Goal: Use online tool/utility: Utilize a website feature to perform a specific function

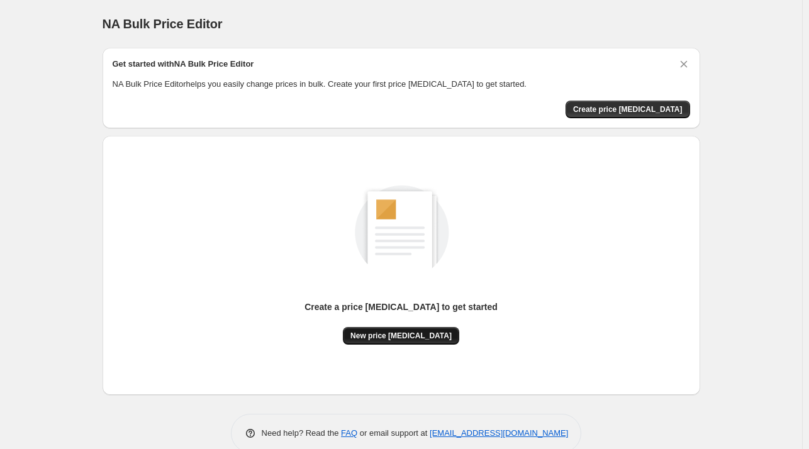
click at [413, 330] on button "New price change job" at bounding box center [401, 336] width 116 height 18
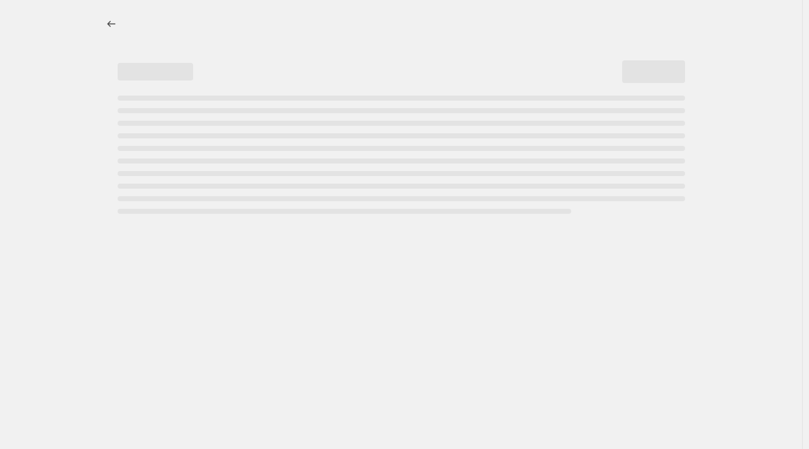
select select "percentage"
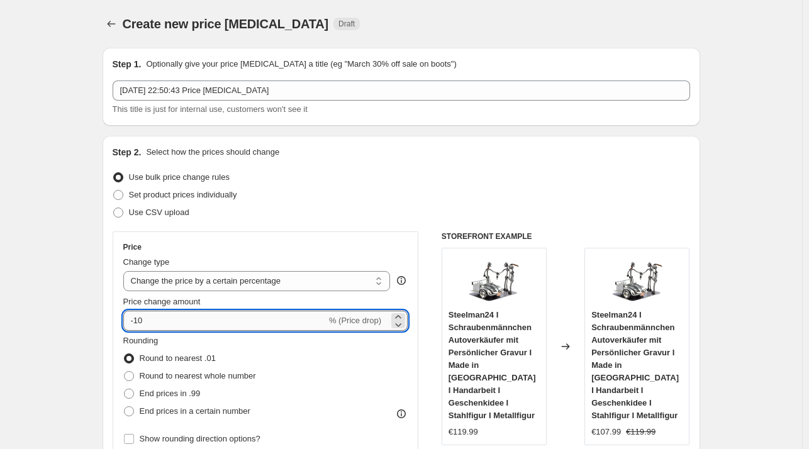
click at [204, 322] on input "-10" at bounding box center [224, 321] width 203 height 20
type input "-1"
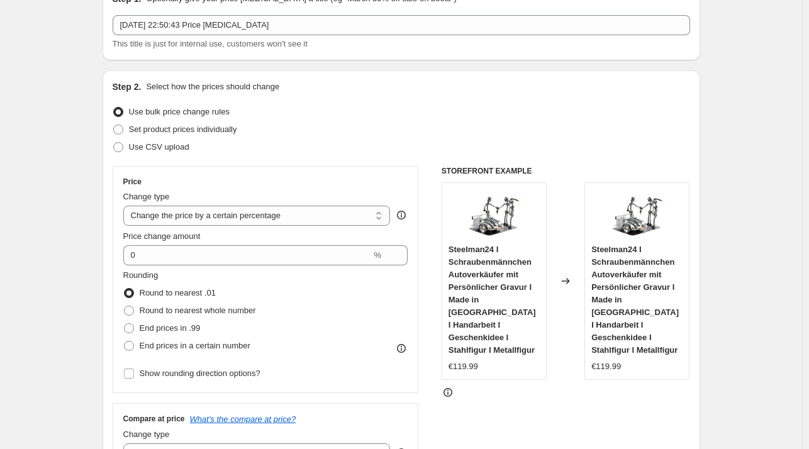
scroll to position [43, 0]
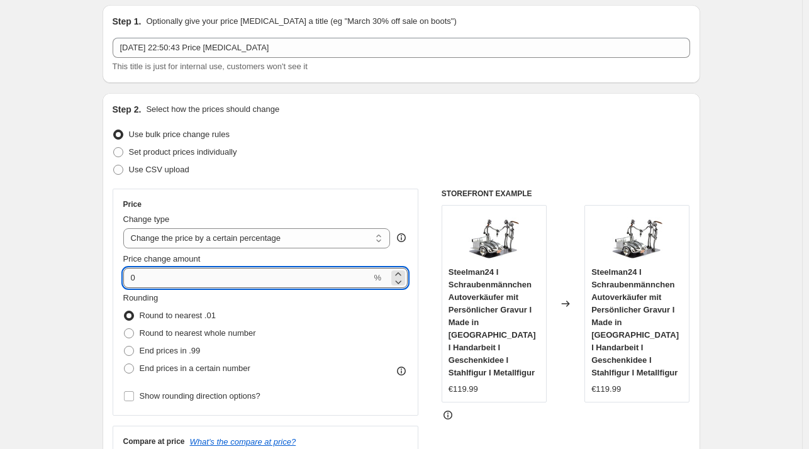
click at [286, 277] on input "0" at bounding box center [247, 278] width 249 height 20
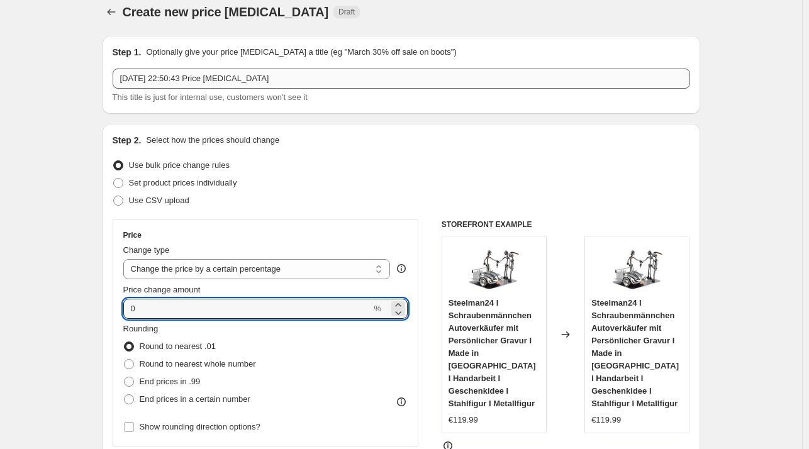
scroll to position [0, 0]
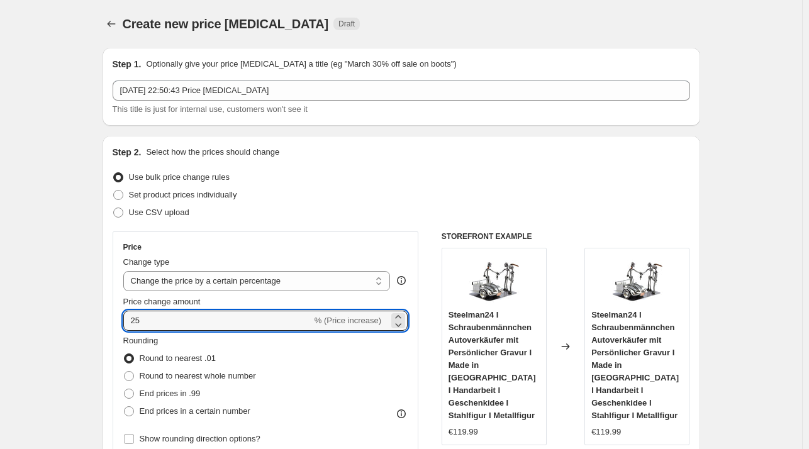
type input "25"
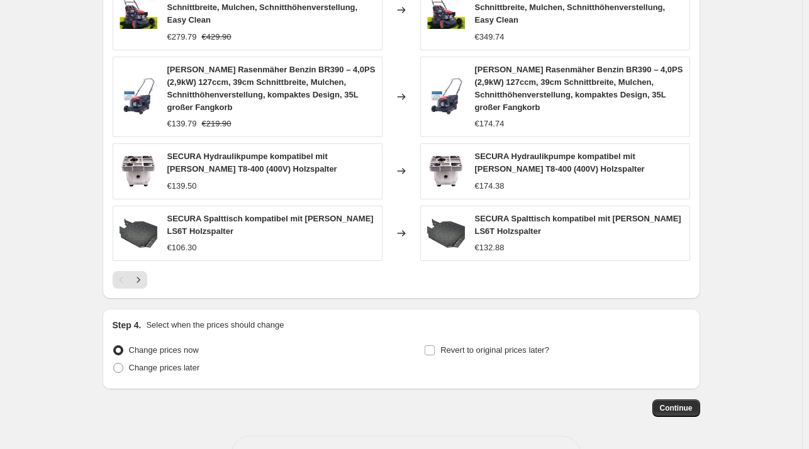
scroll to position [891, 0]
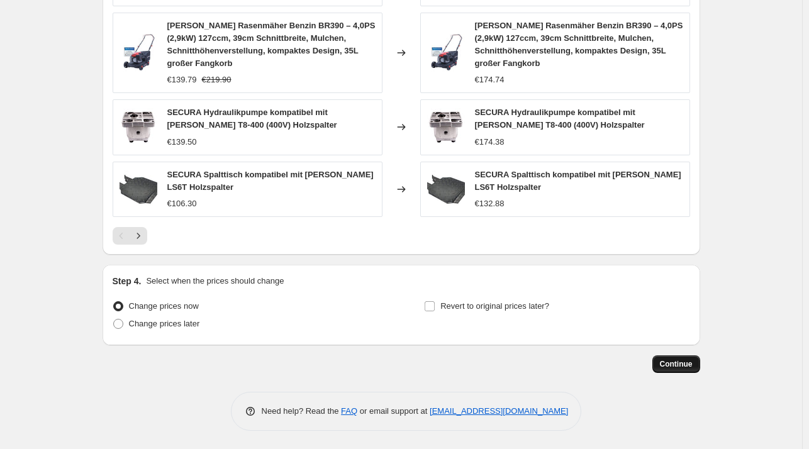
click at [687, 358] on button "Continue" at bounding box center [676, 364] width 48 height 18
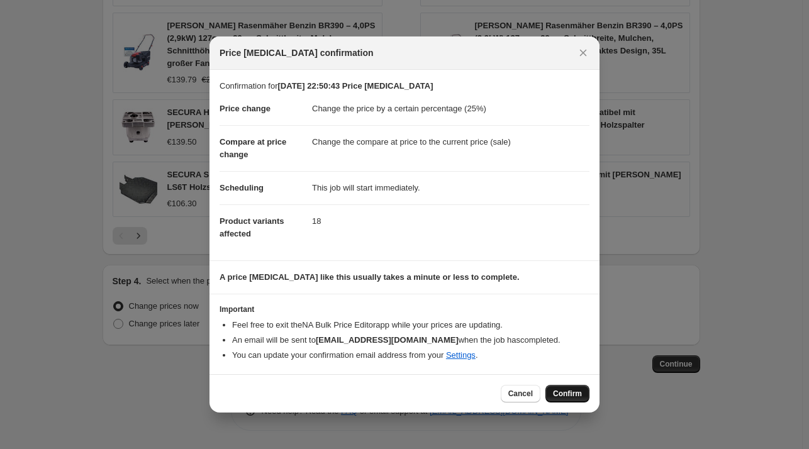
click at [573, 393] on span "Confirm" at bounding box center [567, 394] width 29 height 10
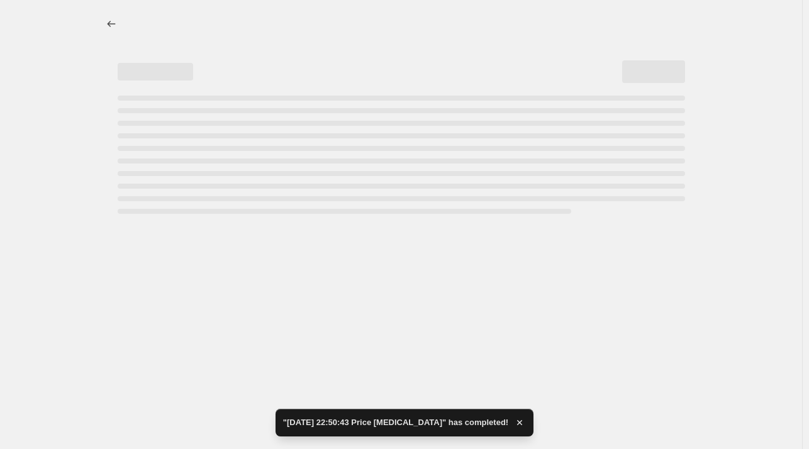
select select "percentage"
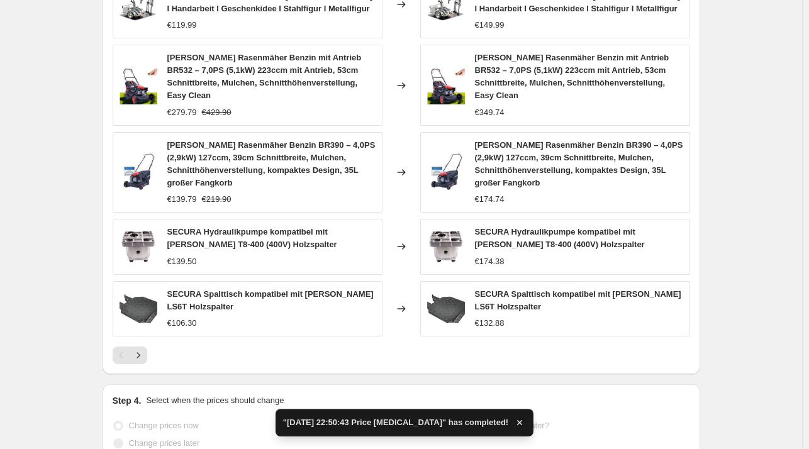
scroll to position [0, 0]
